Goal: Information Seeking & Learning: Learn about a topic

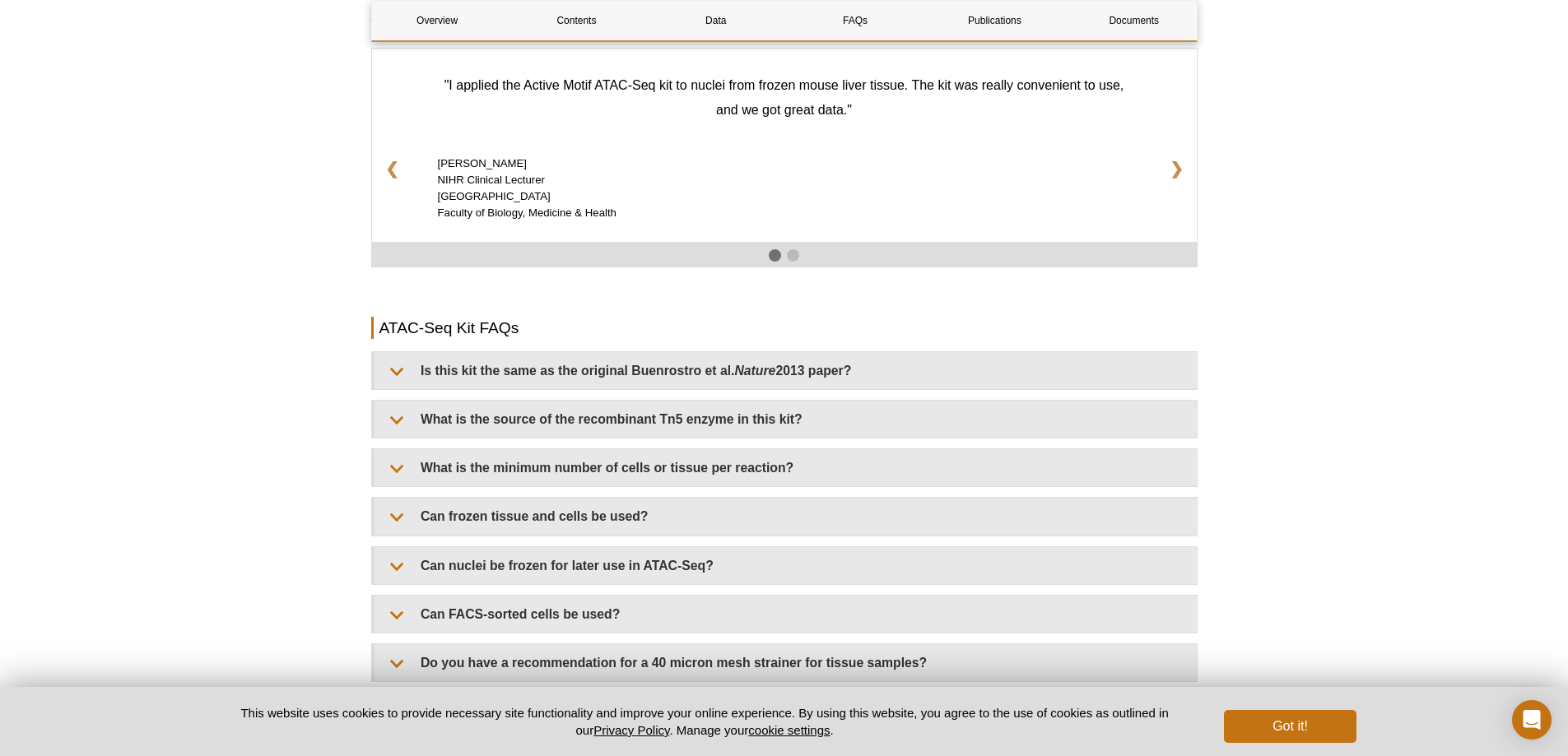
scroll to position [2798, 0]
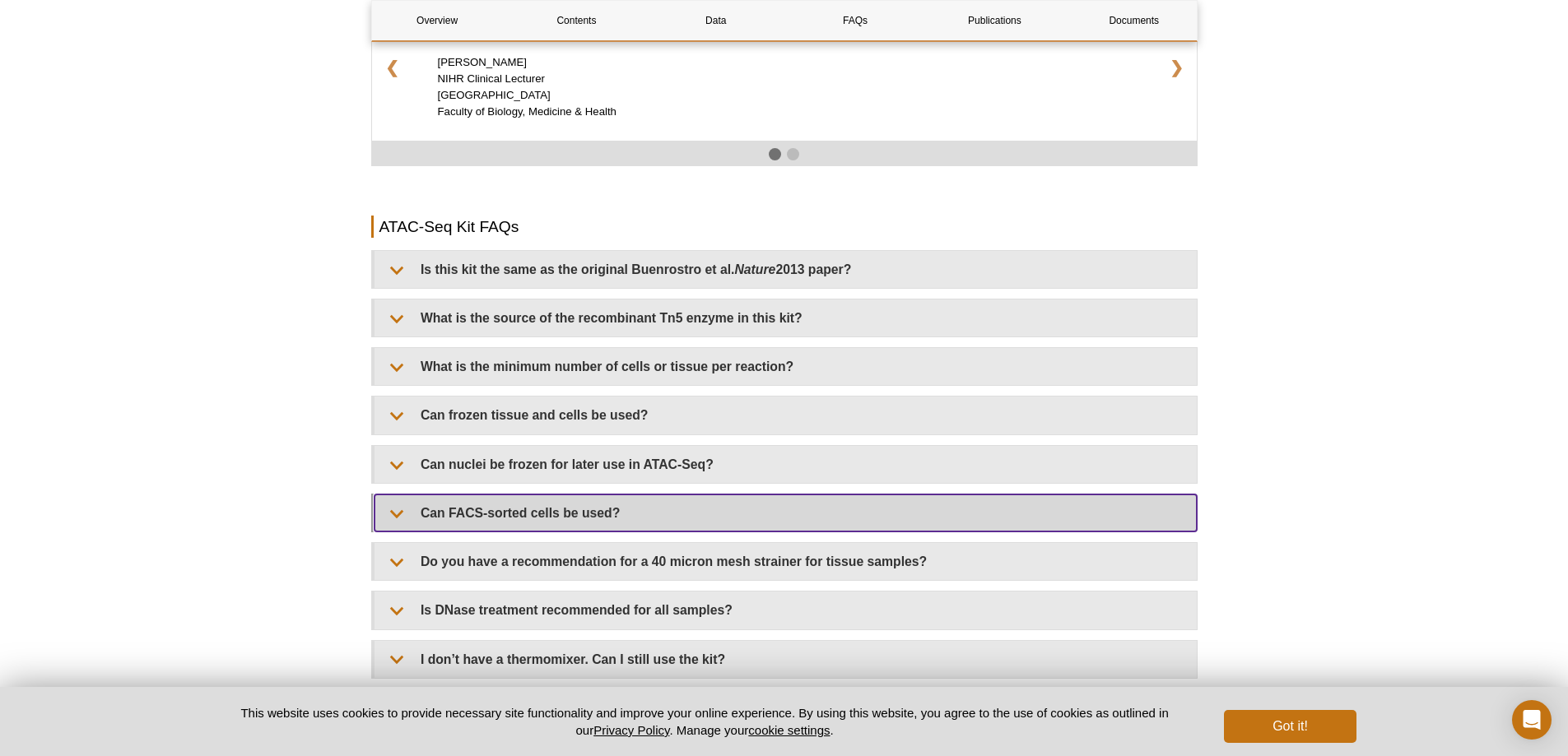
click at [650, 499] on summary "Can FACS-sorted cells be used?" at bounding box center [786, 513] width 823 height 37
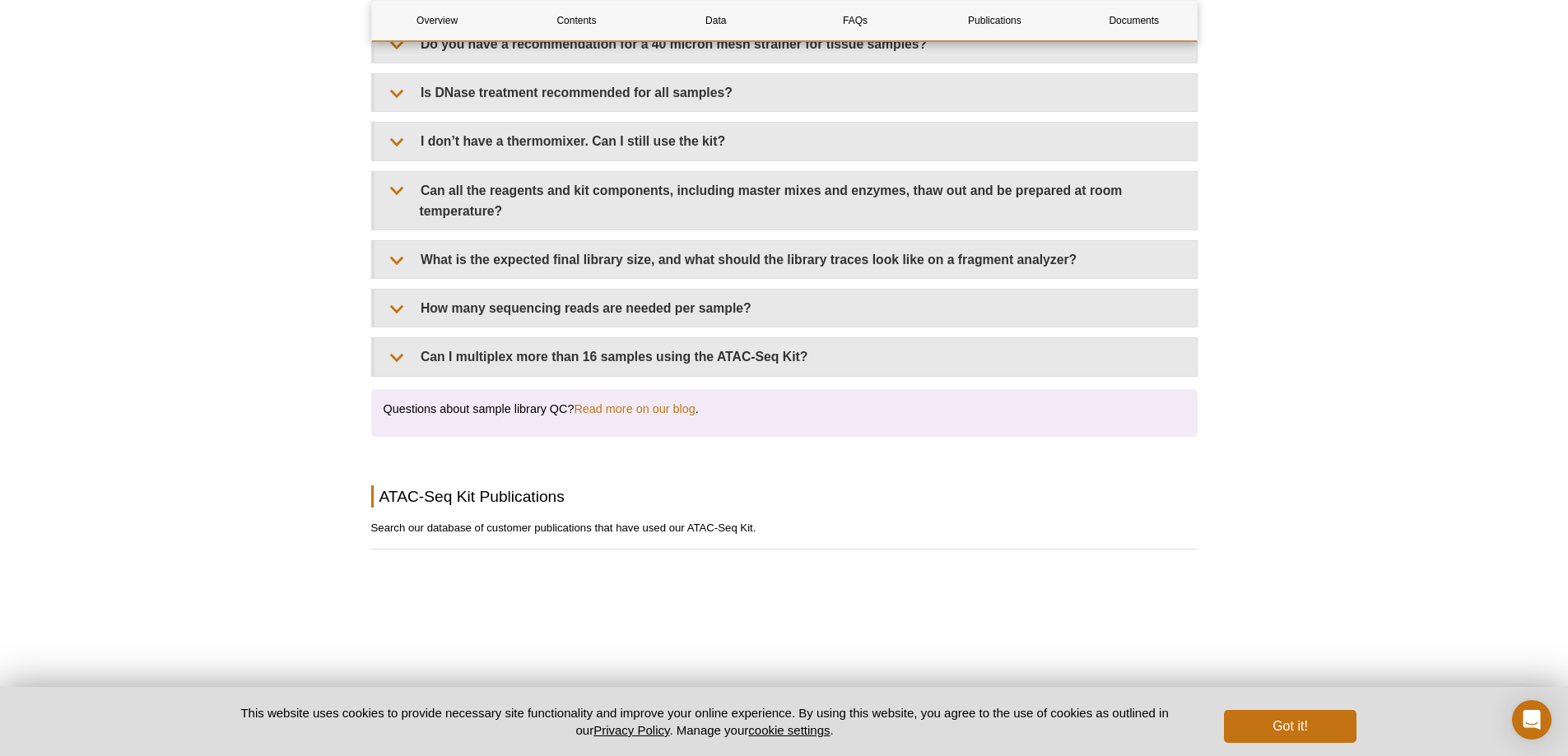
scroll to position [3373, 0]
click at [630, 401] on link "Read more on our blog" at bounding box center [634, 408] width 121 height 15
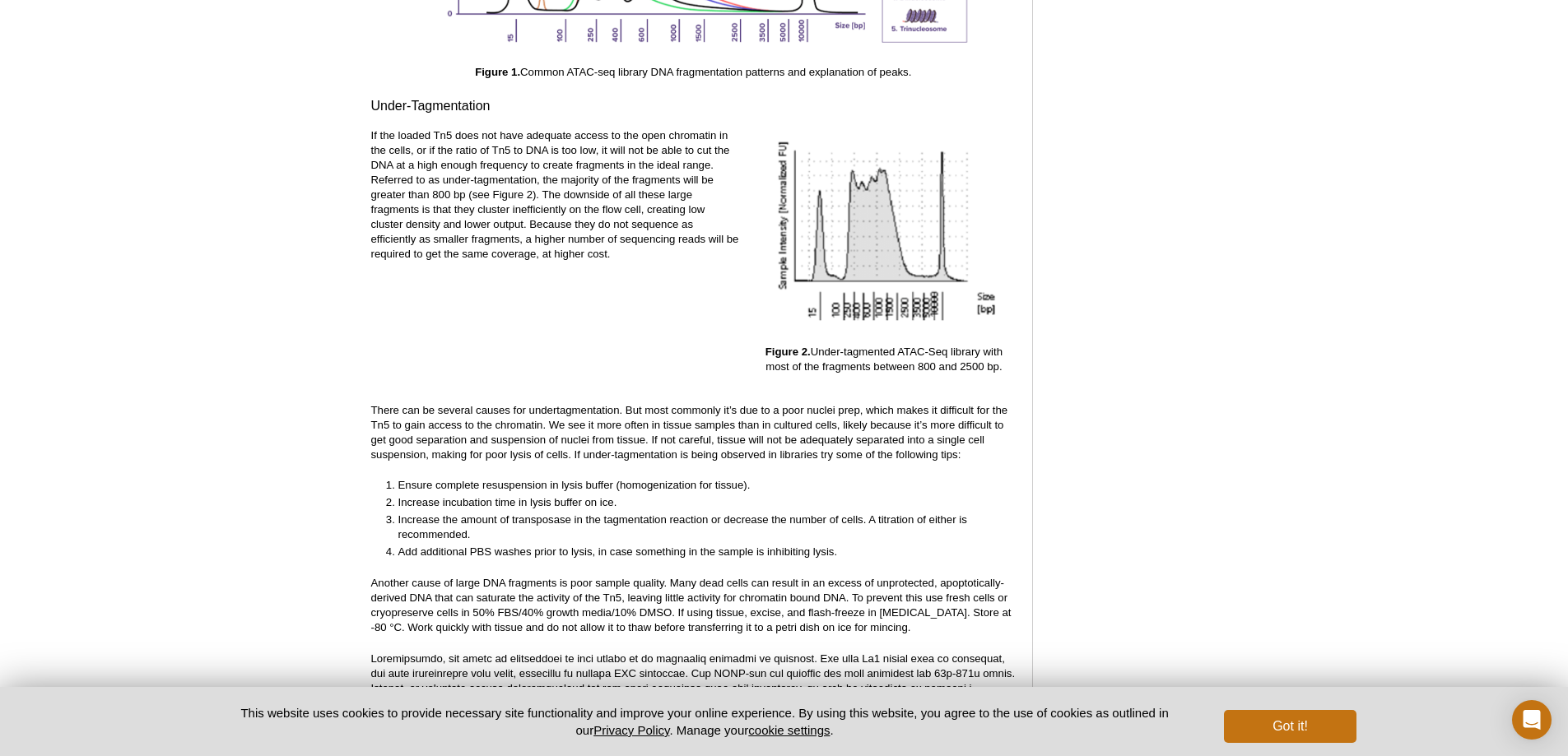
scroll to position [2798, 0]
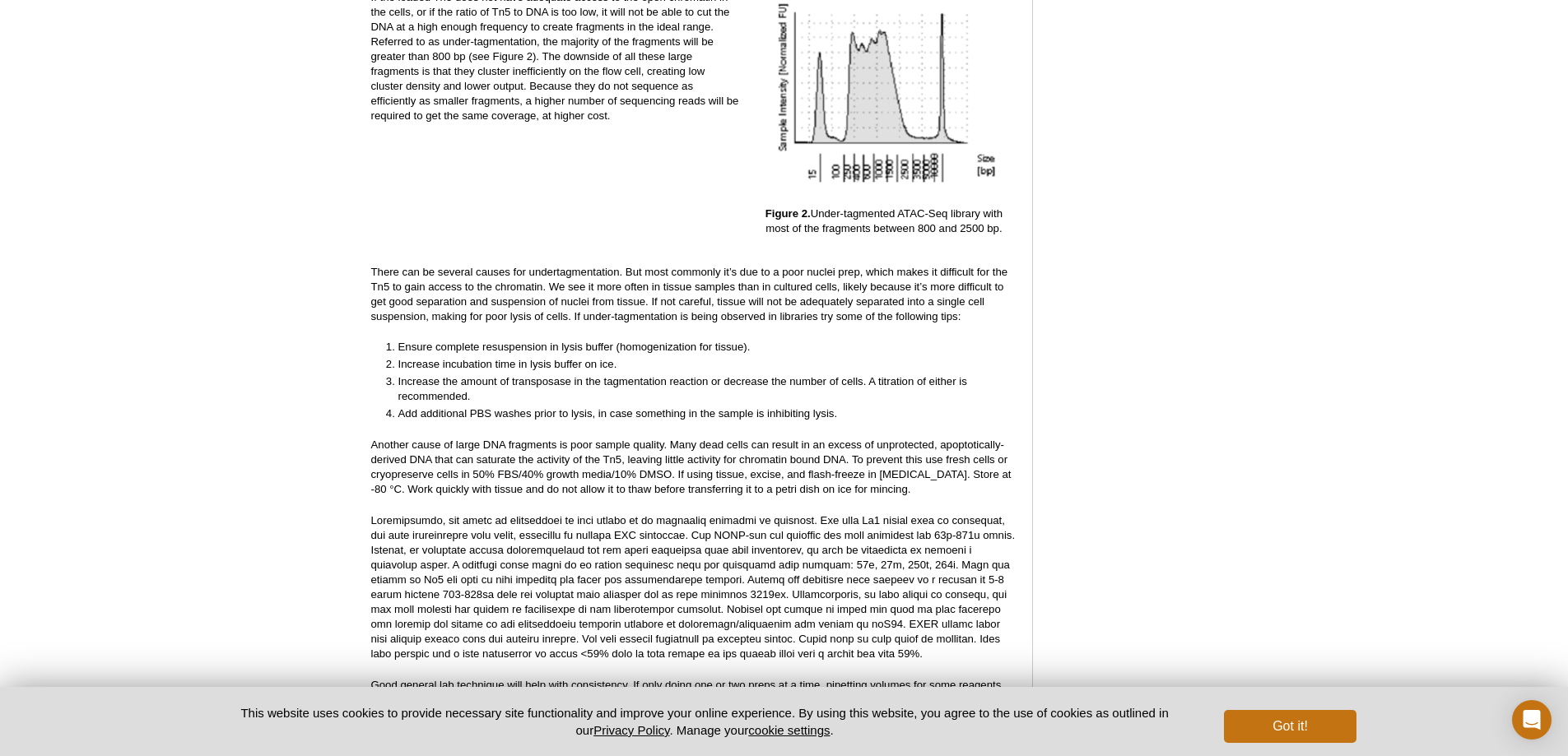
click at [618, 357] on li "Increase incubation time in lysis buffer on ice." at bounding box center [699, 364] width 602 height 15
drag, startPoint x: 407, startPoint y: 349, endPoint x: 621, endPoint y: 356, distance: 214.1
click at [621, 357] on li "Increase incubation time in lysis buffer on ice." at bounding box center [699, 364] width 602 height 15
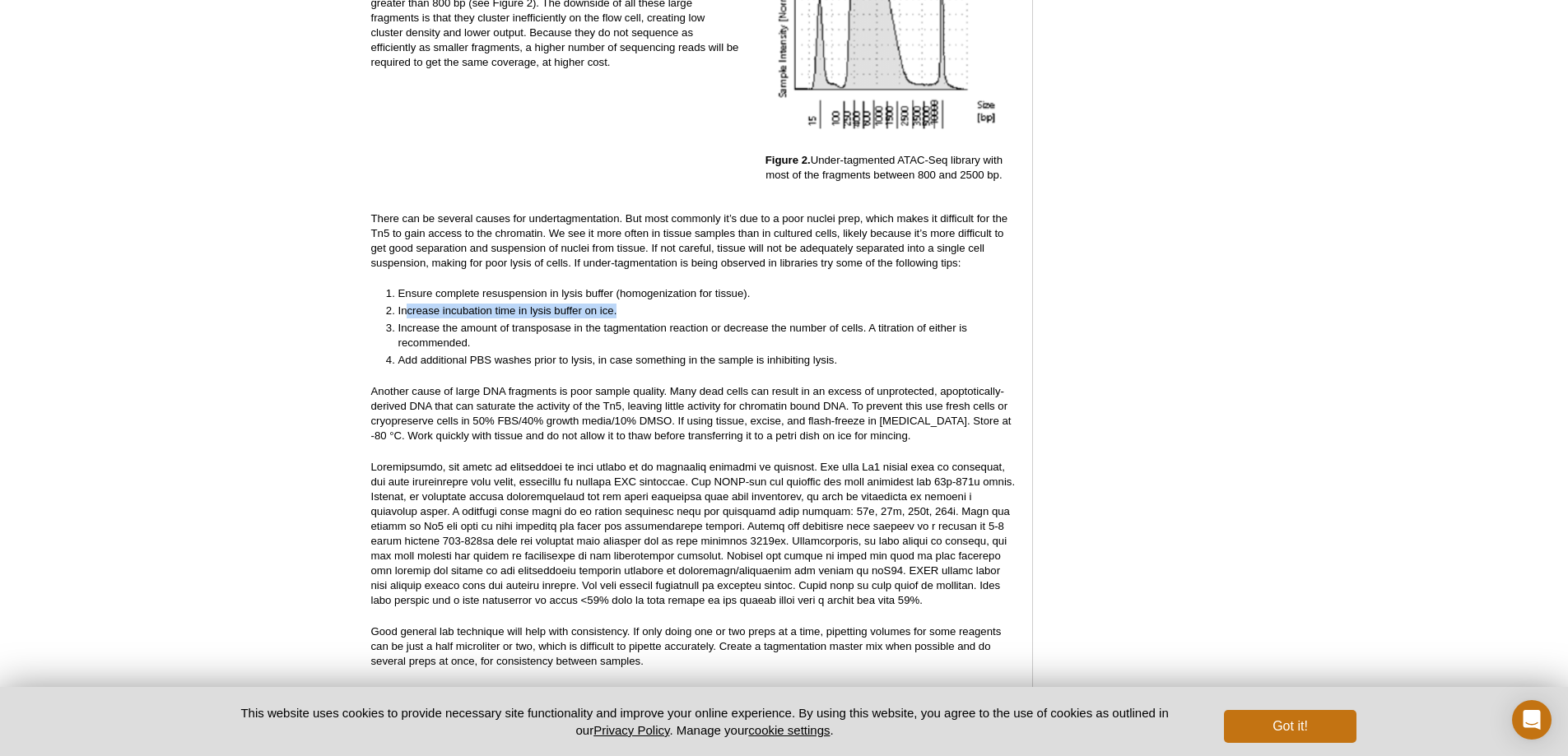
scroll to position [2880, 0]
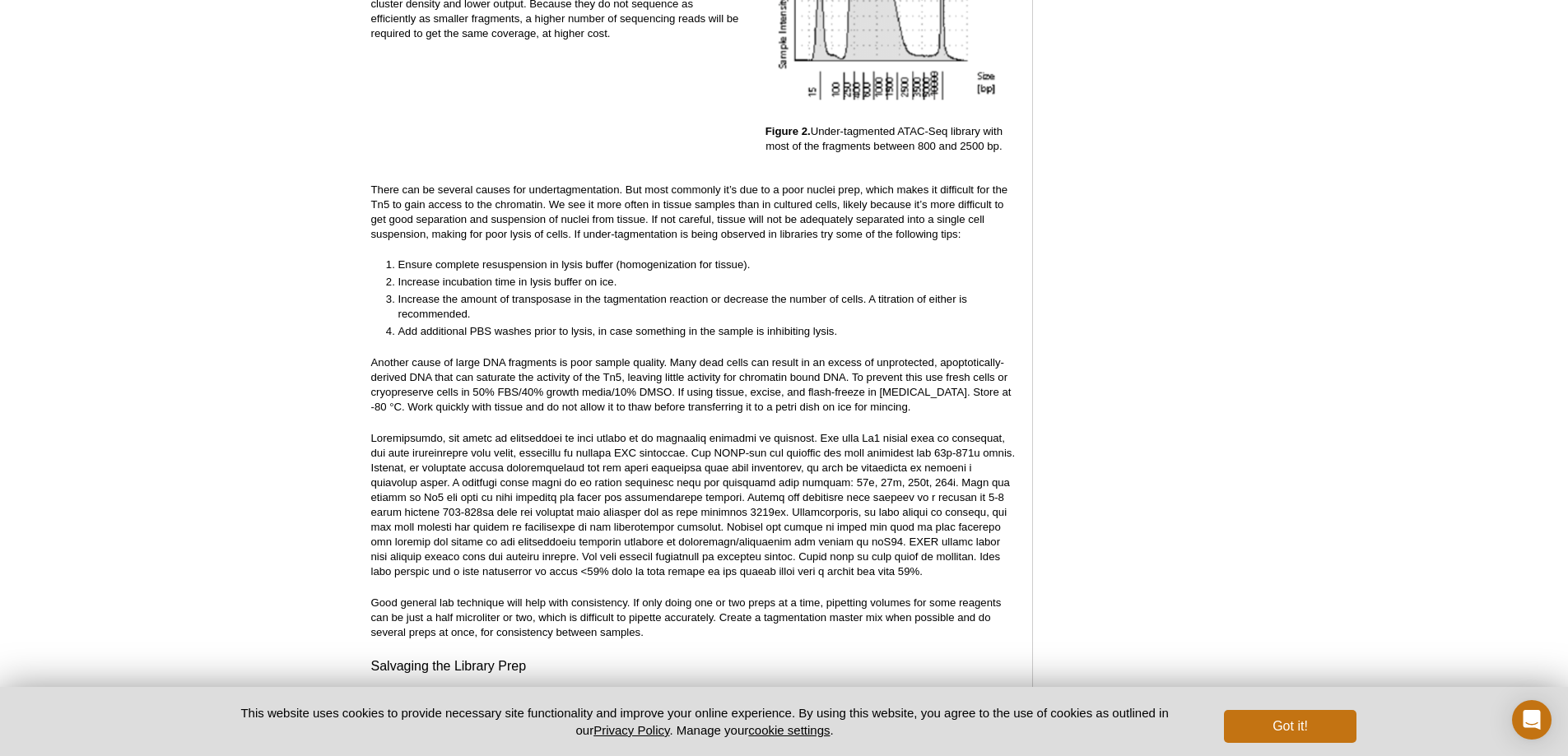
click at [956, 519] on p at bounding box center [693, 505] width 644 height 148
drag, startPoint x: 509, startPoint y: 247, endPoint x: 765, endPoint y: 258, distance: 256.2
click at [761, 258] on li "Ensure complete resuspension in lysis buffer (homogenization for tissue)." at bounding box center [699, 265] width 602 height 15
click at [750, 256] on div at bounding box center [750, 256] width 0 height 0
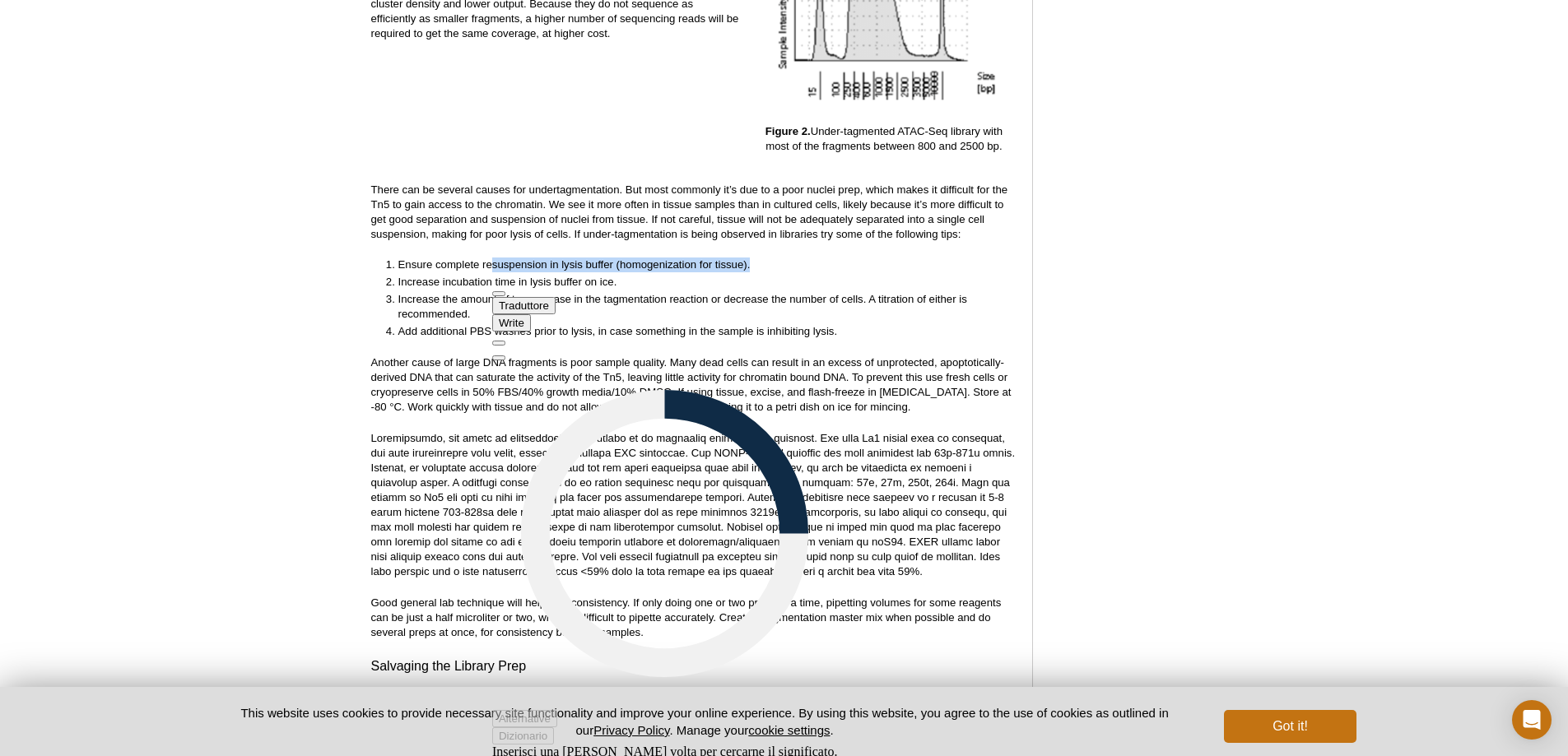
click at [816, 258] on li "Ensure complete resuspension in lysis buffer (homogenization for tissue)." at bounding box center [699, 265] width 602 height 15
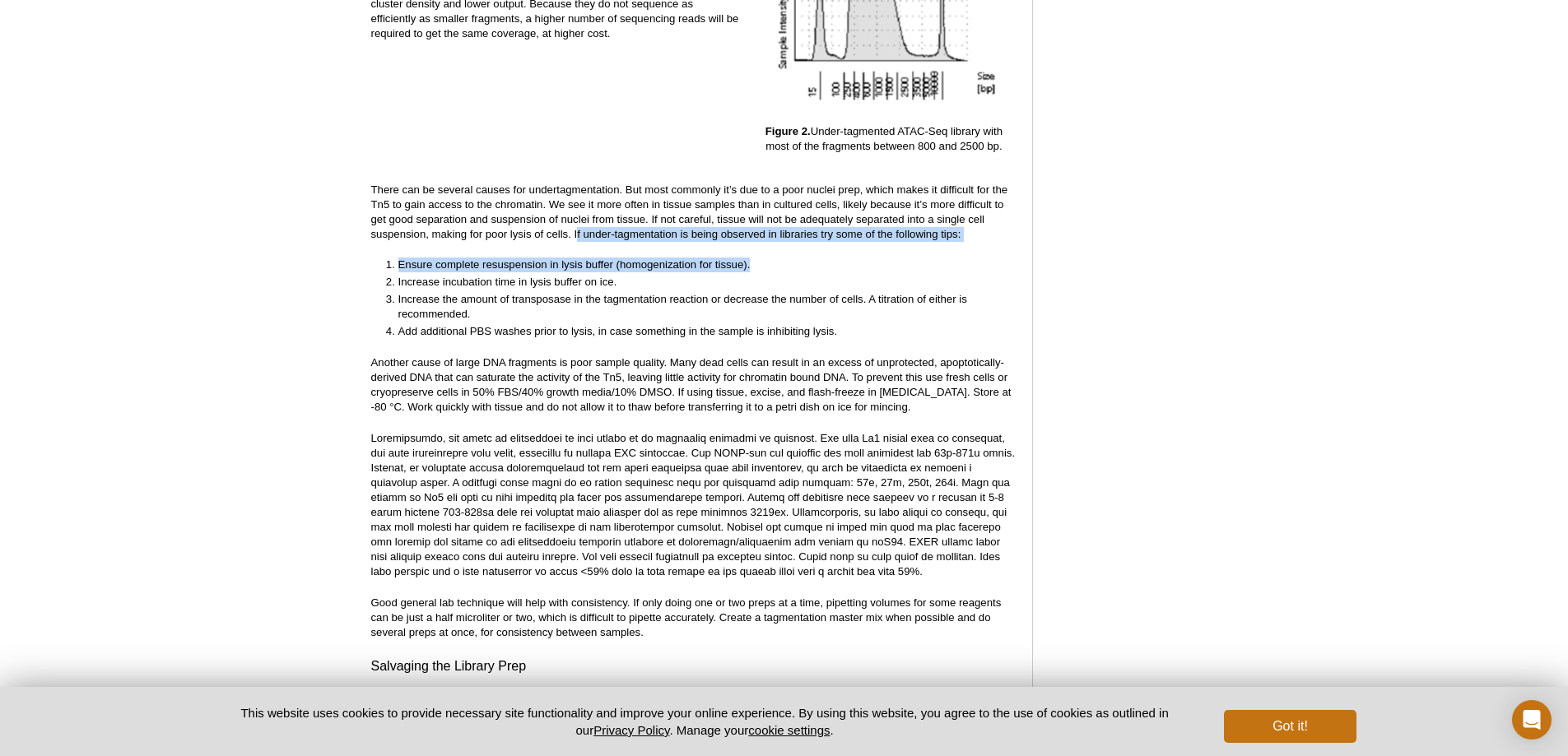
drag, startPoint x: 577, startPoint y: 216, endPoint x: 933, endPoint y: 227, distance: 356.2
click at [983, 258] on li "Ensure complete resuspension in lysis buffer (homogenization for tissue)." at bounding box center [699, 265] width 602 height 15
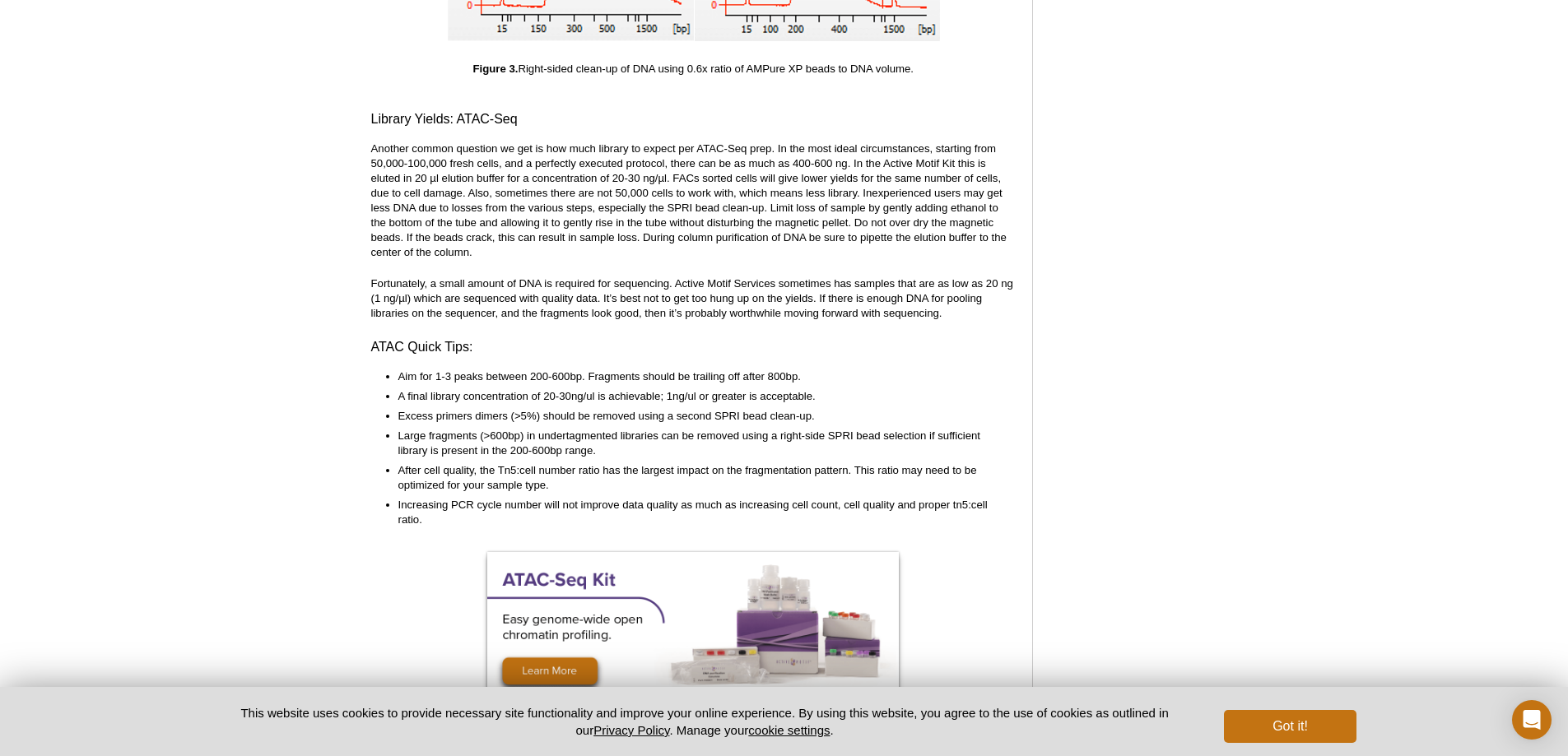
scroll to position [3785, 0]
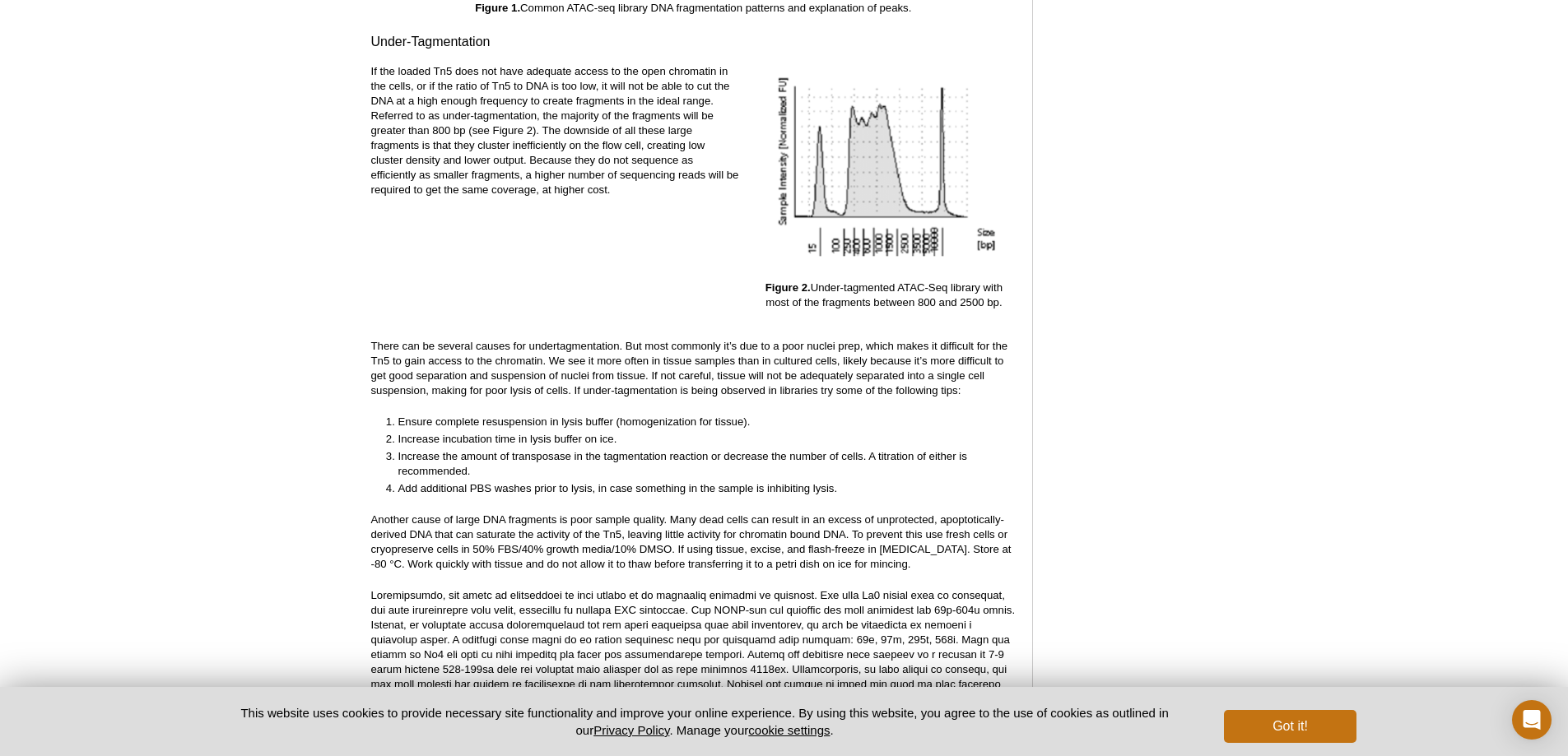
scroll to position [2395, 0]
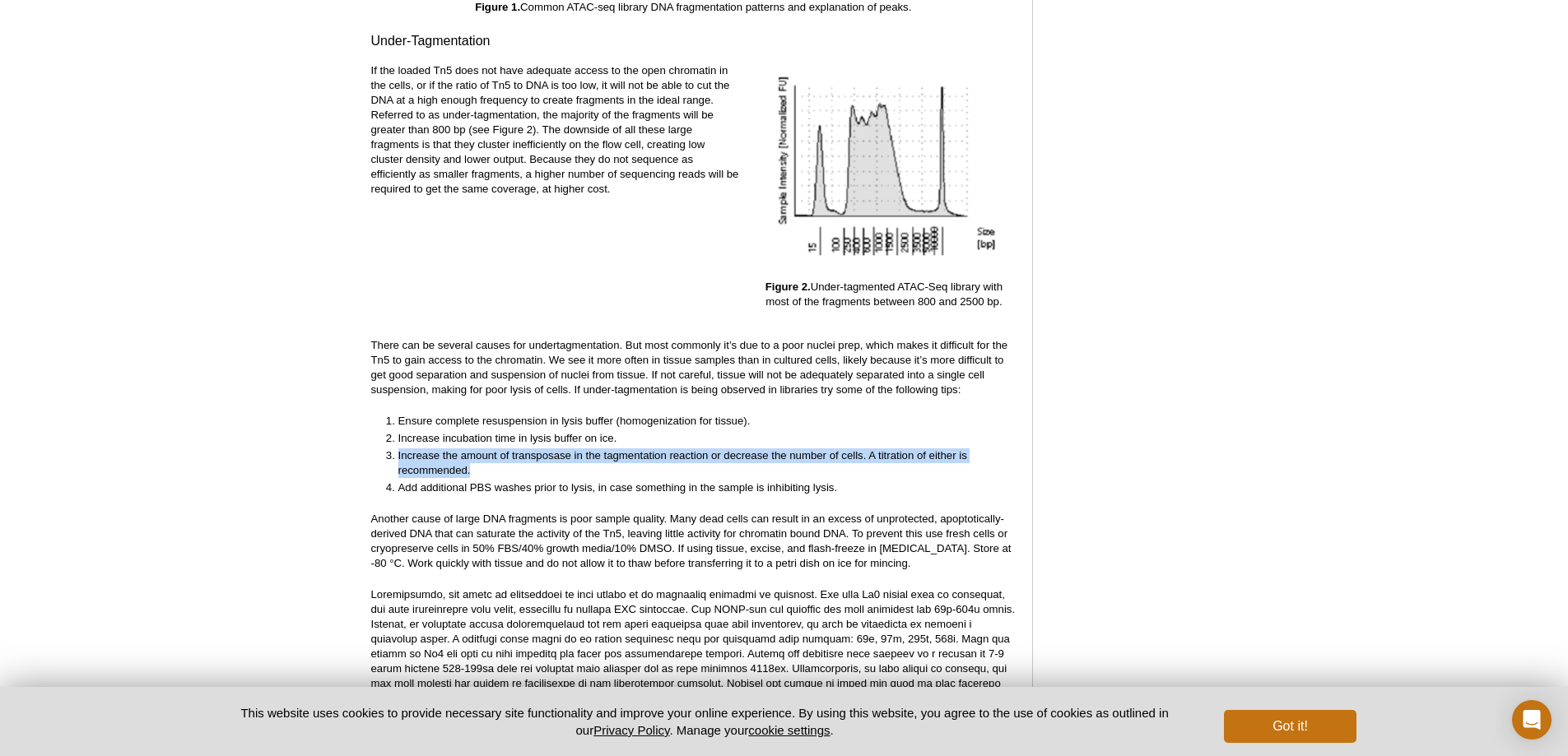
drag, startPoint x: 396, startPoint y: 438, endPoint x: 482, endPoint y: 464, distance: 89.8
click at [482, 464] on li "Increase the amount of transposase in the tagmentation reaction or decrease the…" at bounding box center [699, 464] width 602 height 30
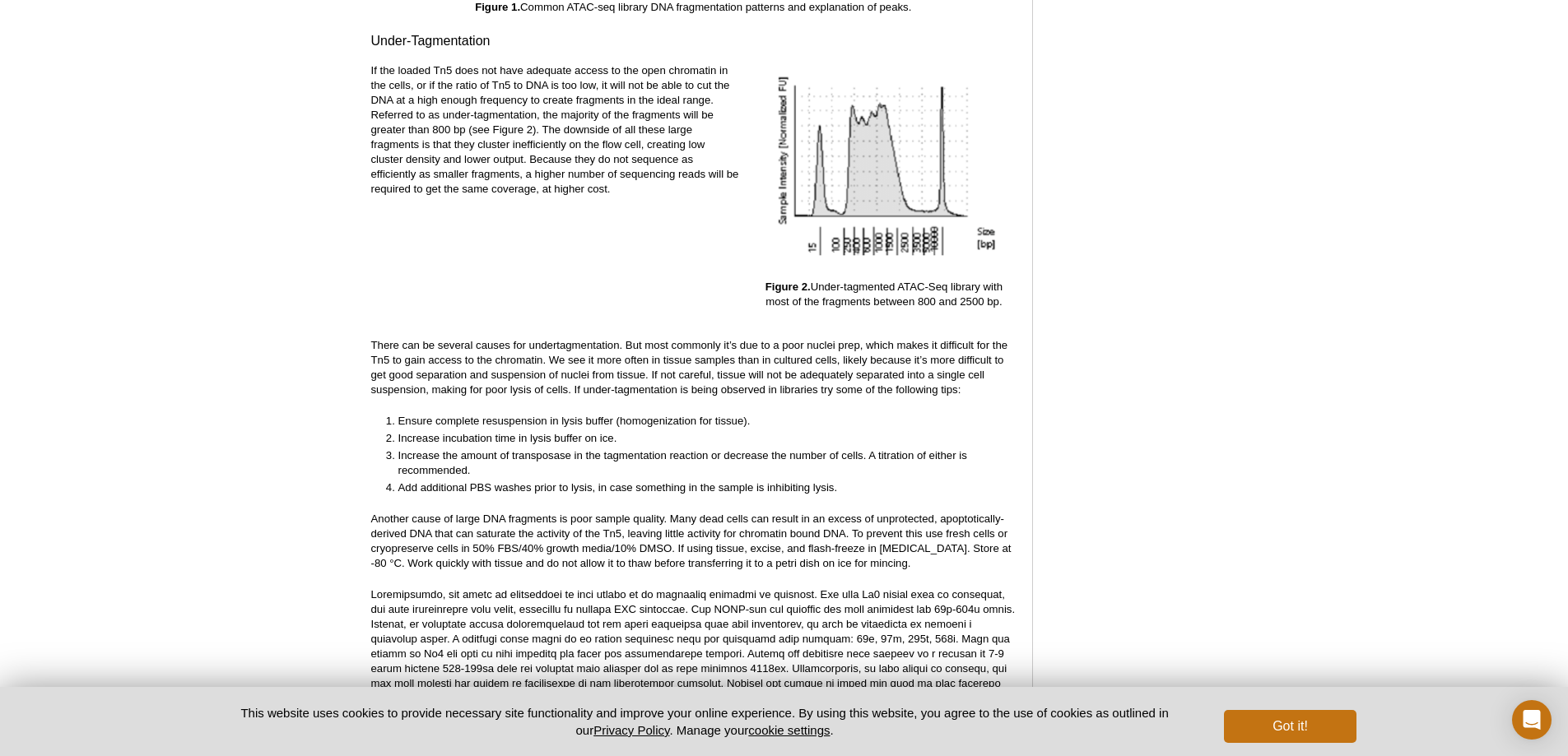
click at [441, 480] on li "Add additional PBS washes prior to lysis, in case something in the sample is in…" at bounding box center [699, 488] width 602 height 15
drag, startPoint x: 622, startPoint y: 400, endPoint x: 748, endPoint y: 405, distance: 126.1
click at [748, 414] on li "Ensure complete resuspension in lysis buffer (homogenization for tissue)." at bounding box center [699, 421] width 602 height 15
drag, startPoint x: 451, startPoint y: 476, endPoint x: 525, endPoint y: 465, distance: 74.8
click at [525, 480] on li "Add additional PBS washes prior to lysis, in case something in the sample is in…" at bounding box center [699, 488] width 602 height 15
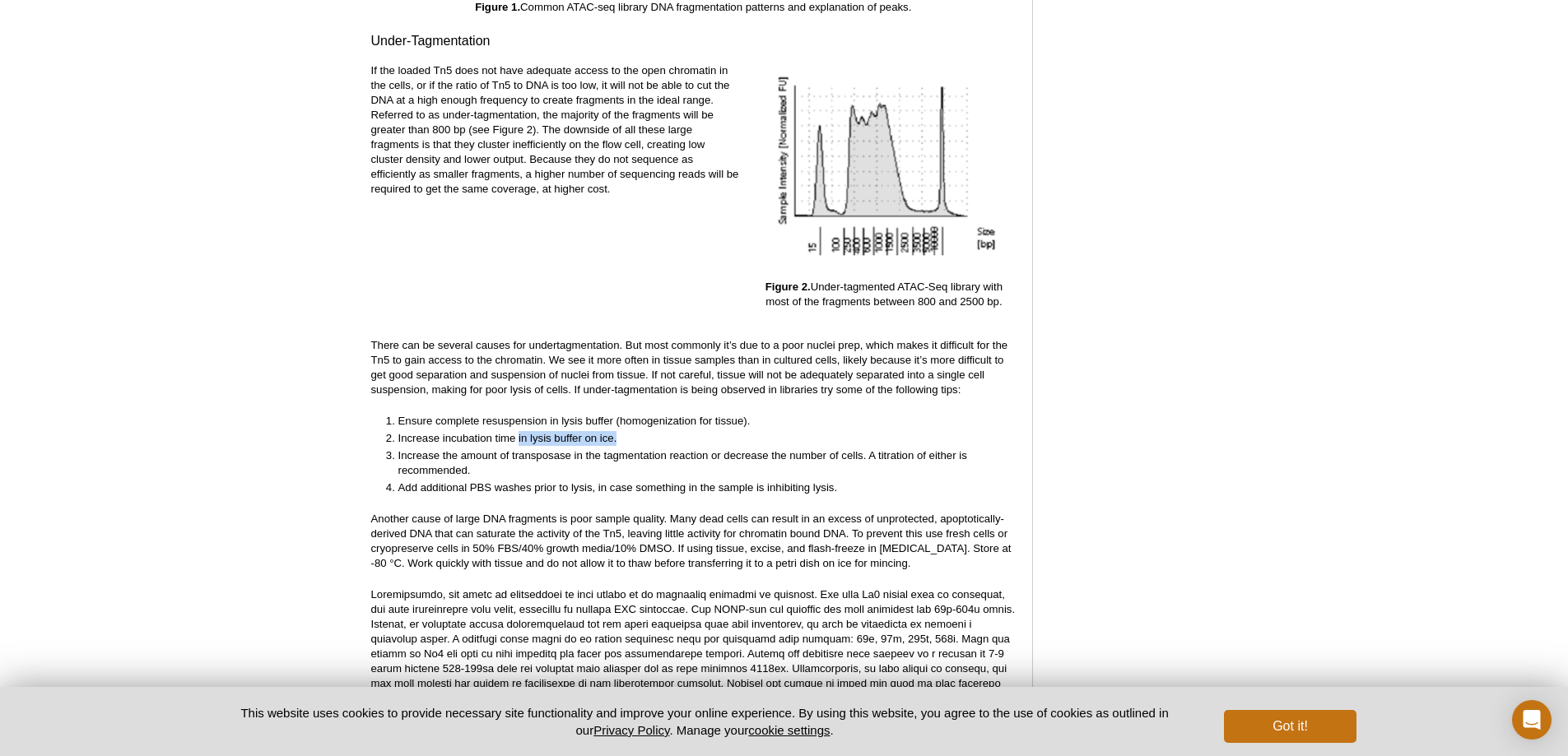
drag, startPoint x: 518, startPoint y: 423, endPoint x: 636, endPoint y: 423, distance: 118.0
click at [632, 431] on li "Increase incubation time in lysis buffer on ice." at bounding box center [699, 438] width 602 height 15
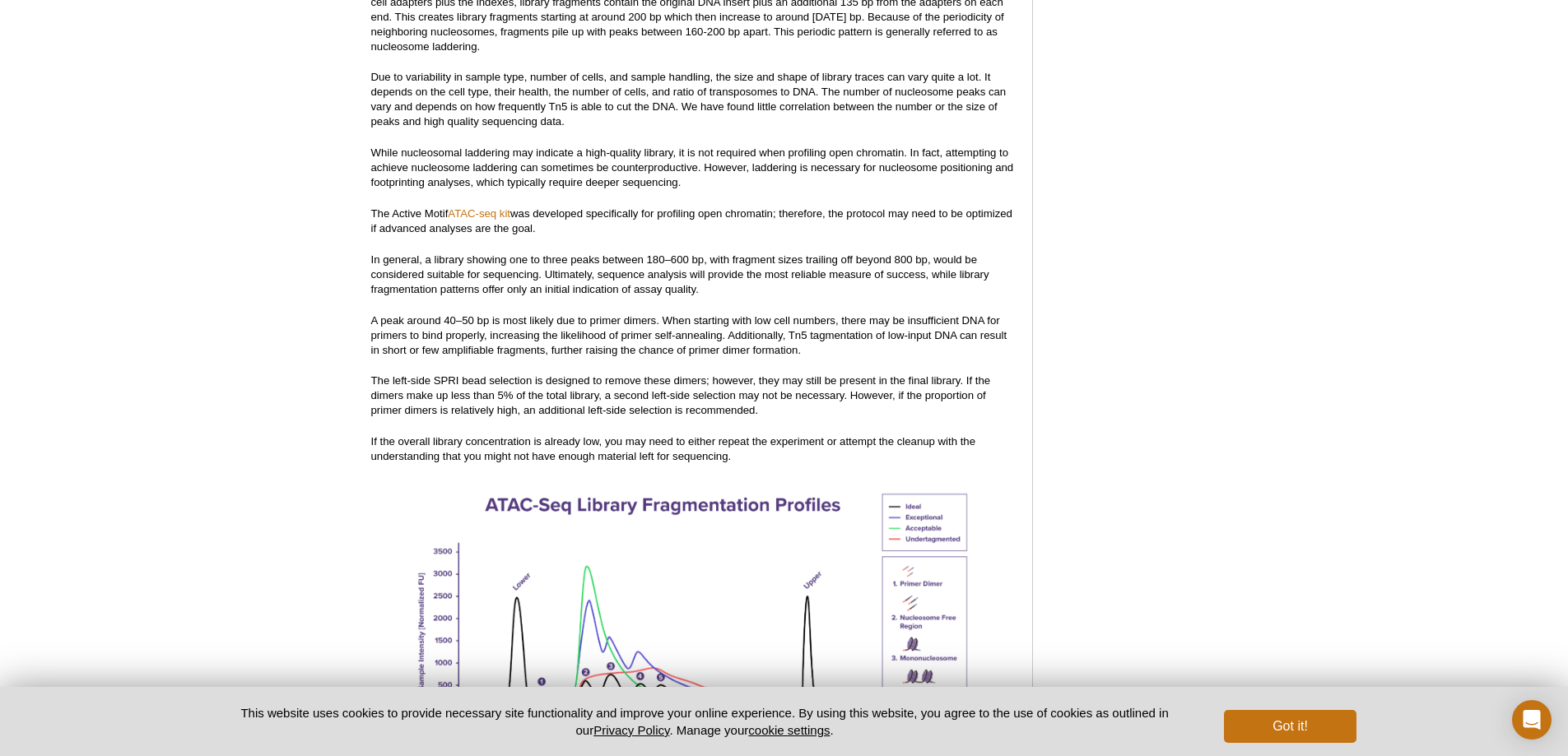
scroll to position [1902, 0]
